Goal: Task Accomplishment & Management: Manage account settings

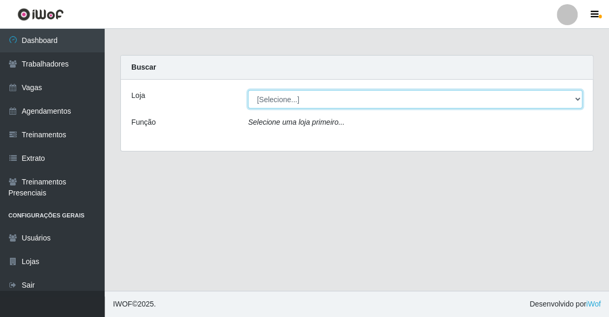
click at [309, 99] on select "[Selecione...] Famiglia [PERSON_NAME] - Ristorante [PERSON_NAME]" at bounding box center [415, 99] width 335 height 18
select select "267"
click at [248, 90] on select "[Selecione...] Famiglia [PERSON_NAME] - Ristorante [PERSON_NAME]" at bounding box center [415, 99] width 335 height 18
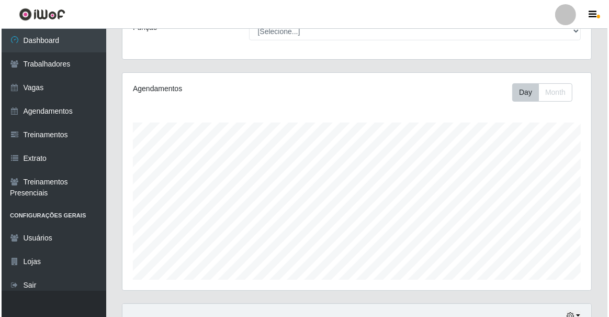
scroll to position [257, 0]
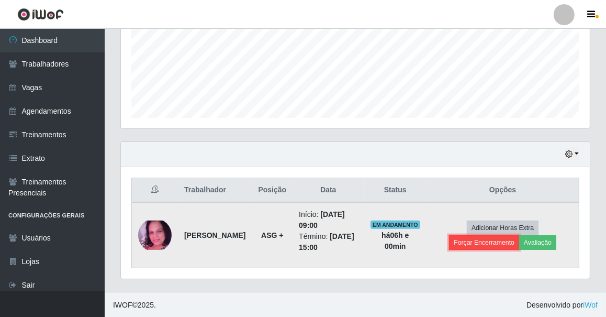
click at [482, 242] on button "Forçar Encerramento" at bounding box center [484, 242] width 70 height 15
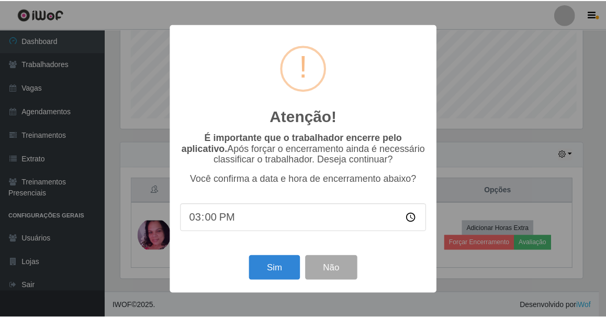
scroll to position [217, 464]
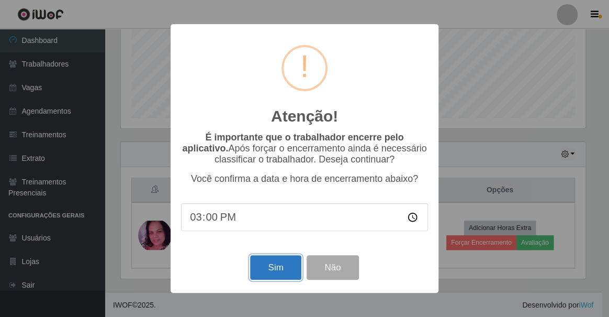
click at [264, 268] on button "Sim" at bounding box center [275, 267] width 51 height 25
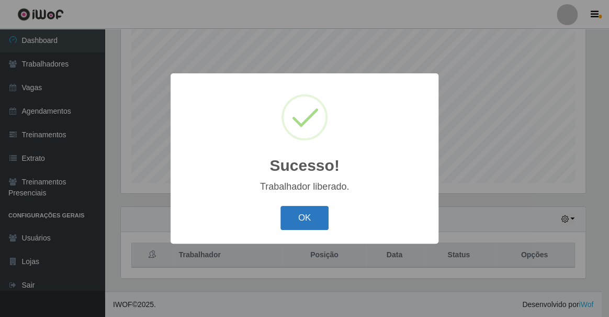
click at [309, 215] on button "OK" at bounding box center [305, 218] width 49 height 25
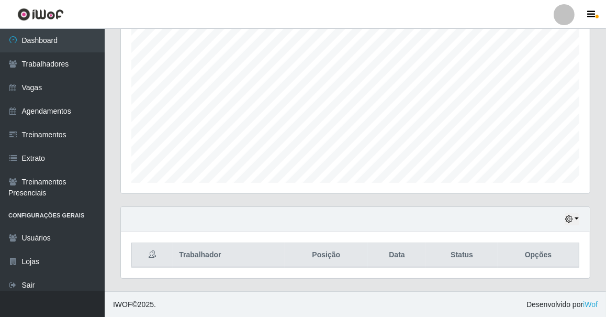
scroll to position [217, 469]
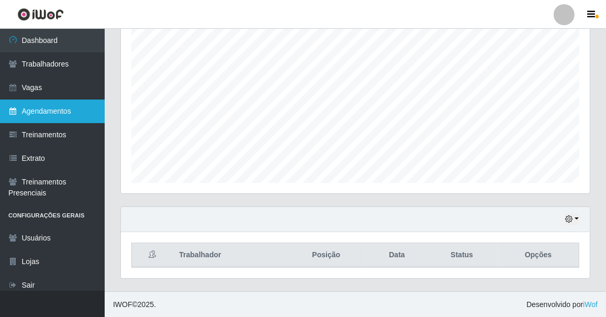
click at [42, 120] on link "Agendamentos" at bounding box center [52, 111] width 105 height 24
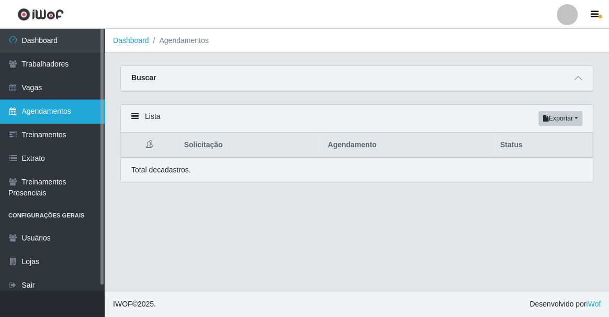
click at [46, 115] on link "Agendamentos" at bounding box center [52, 111] width 105 height 24
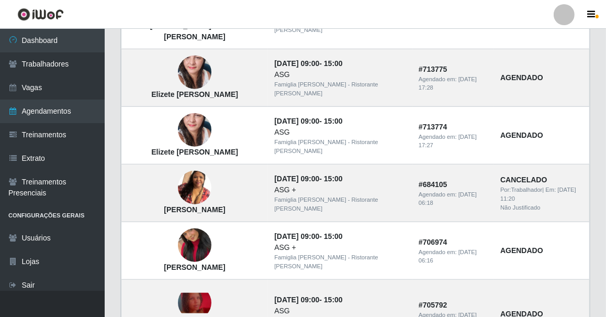
scroll to position [786, 0]
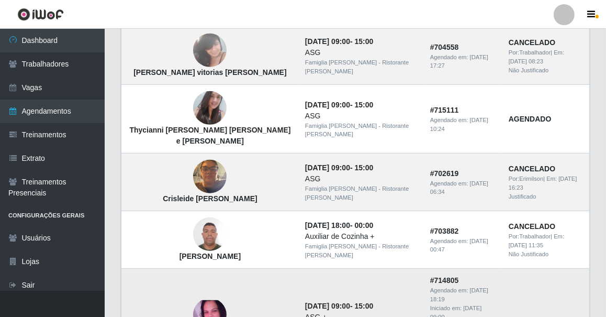
scroll to position [524, 0]
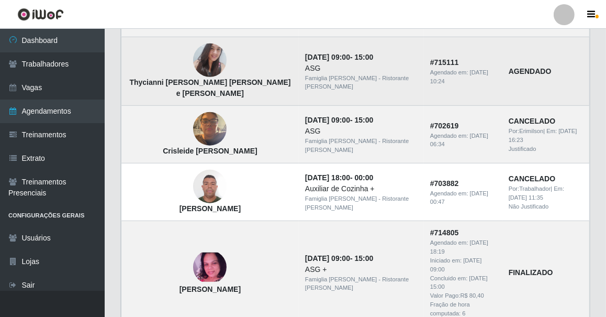
click at [199, 57] on img at bounding box center [210, 60] width 34 height 45
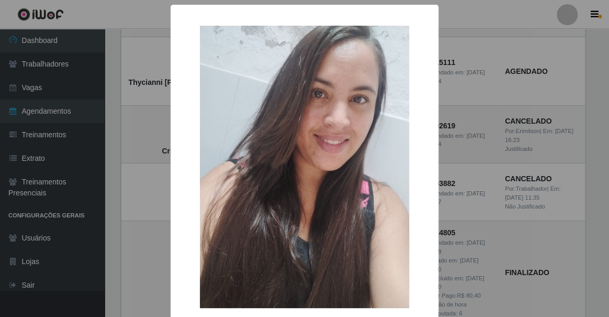
click at [105, 95] on div "× Thycianni Delmar Vieira de Paiva Bezerra e Silva OK Cancel" at bounding box center [304, 158] width 609 height 317
